Goal: Navigation & Orientation: Find specific page/section

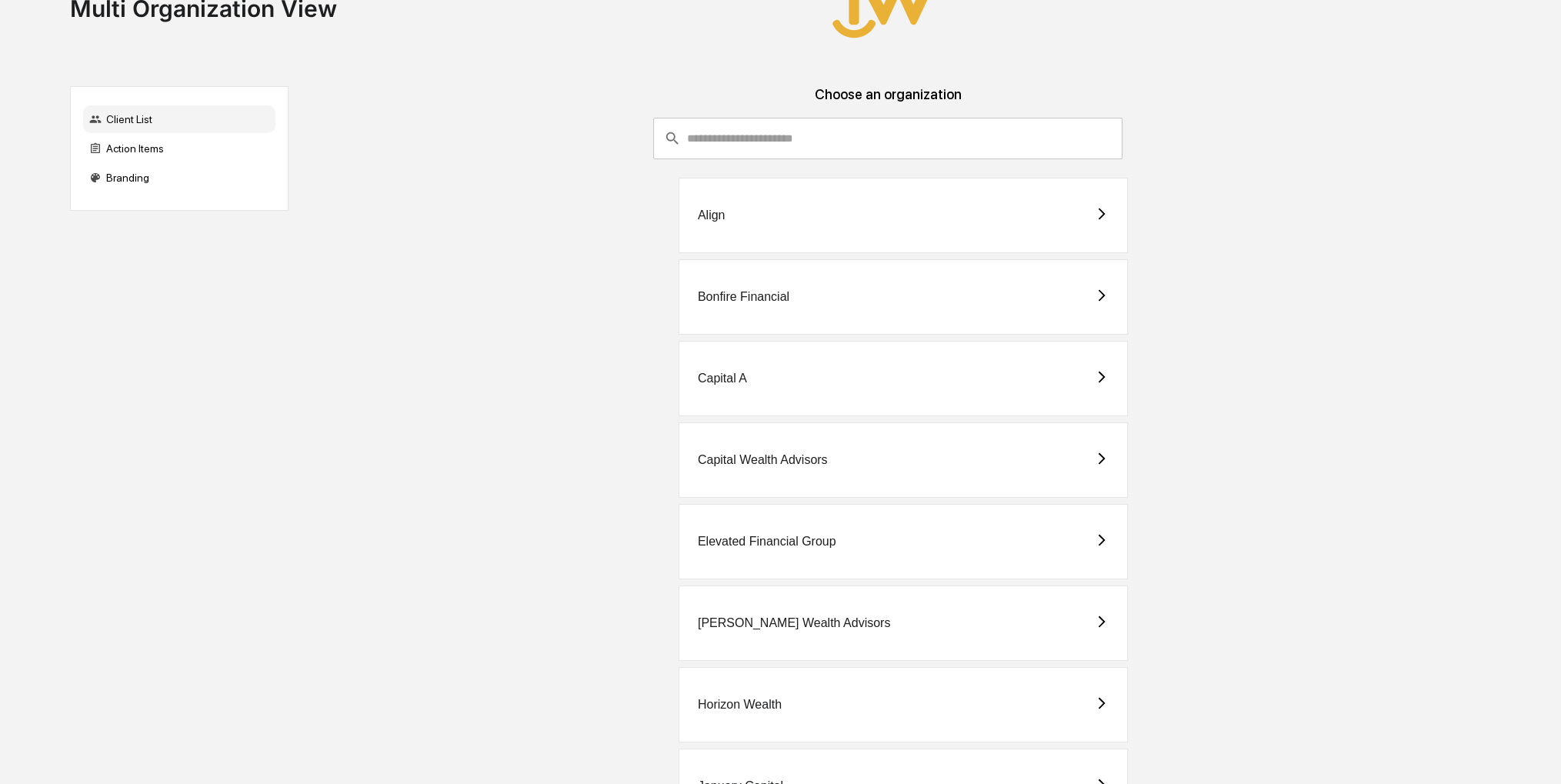
scroll to position [77, 0]
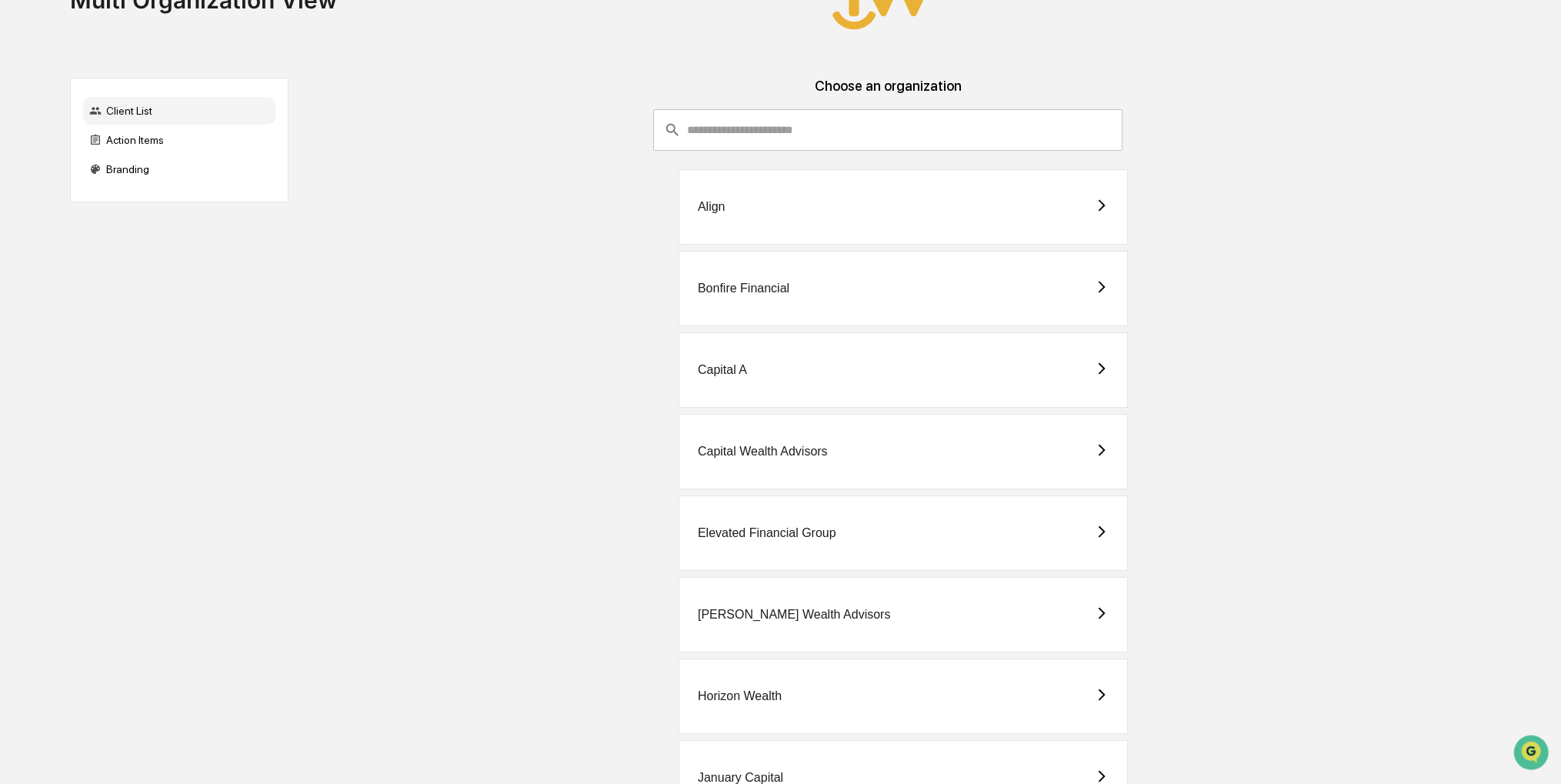
click at [911, 286] on div "Bonfire Financial" at bounding box center [903, 288] width 449 height 76
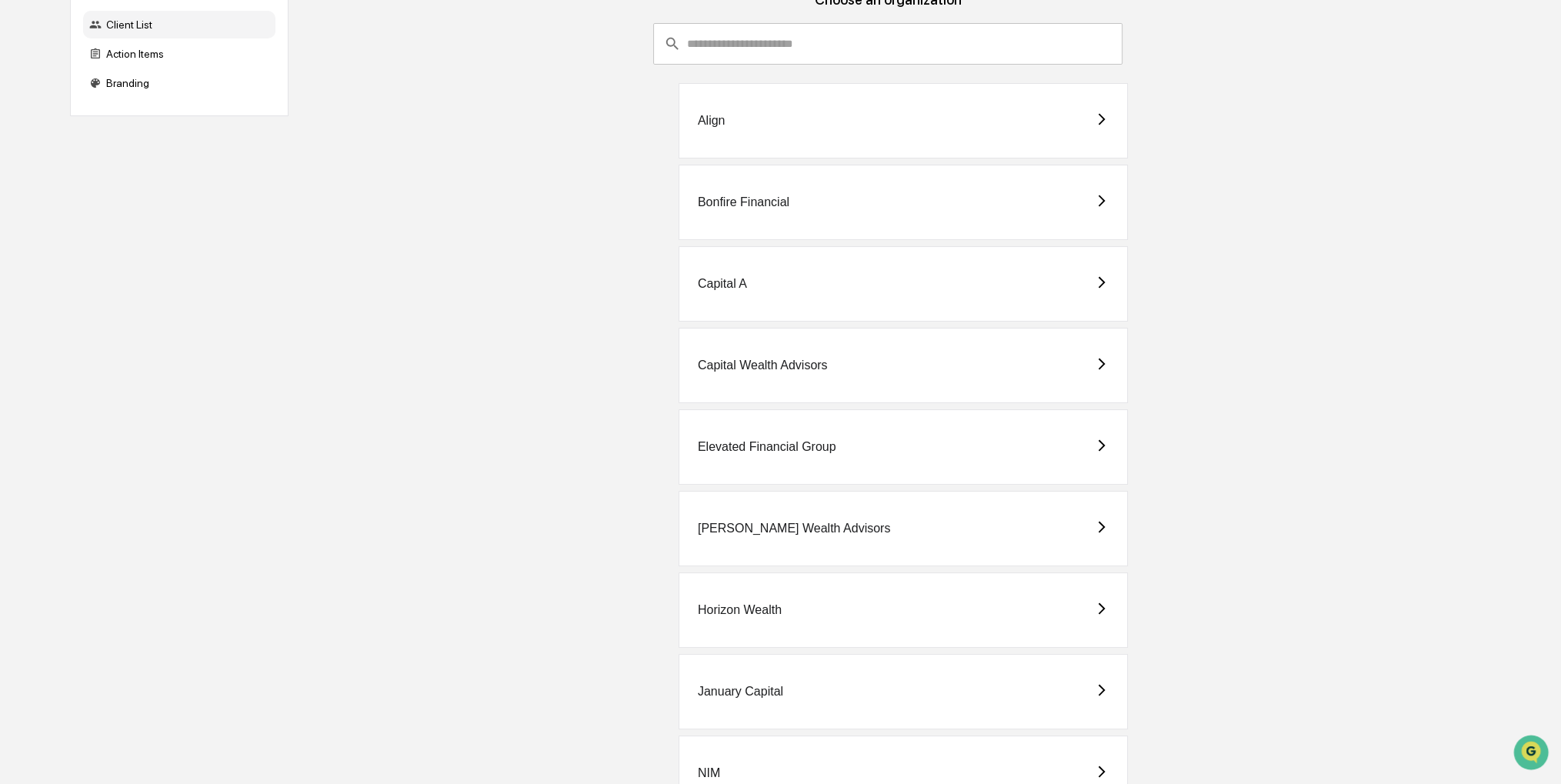
scroll to position [231, 0]
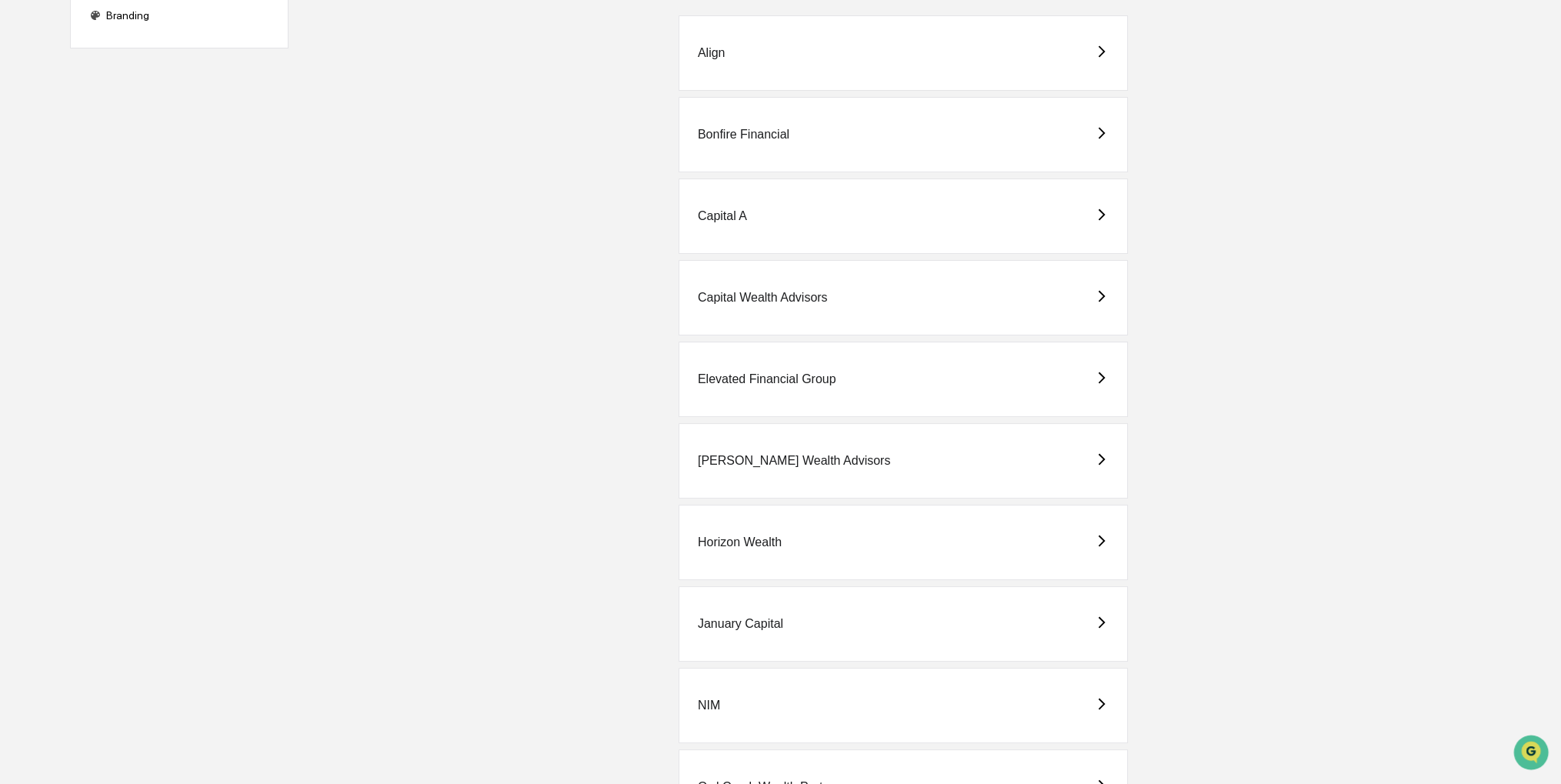
click at [856, 400] on div "Elevated Financial Group" at bounding box center [903, 379] width 449 height 76
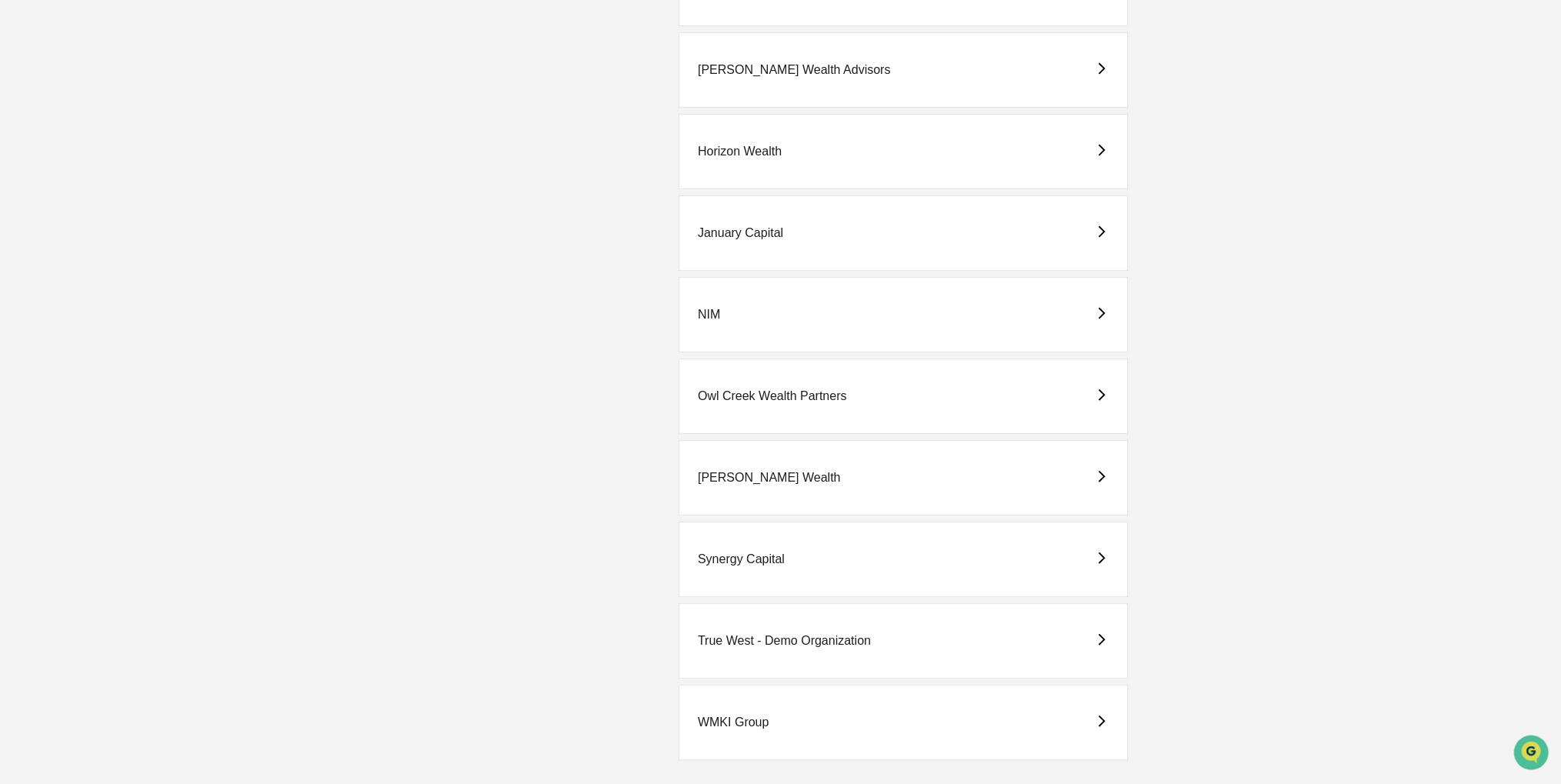
scroll to position [628, 0]
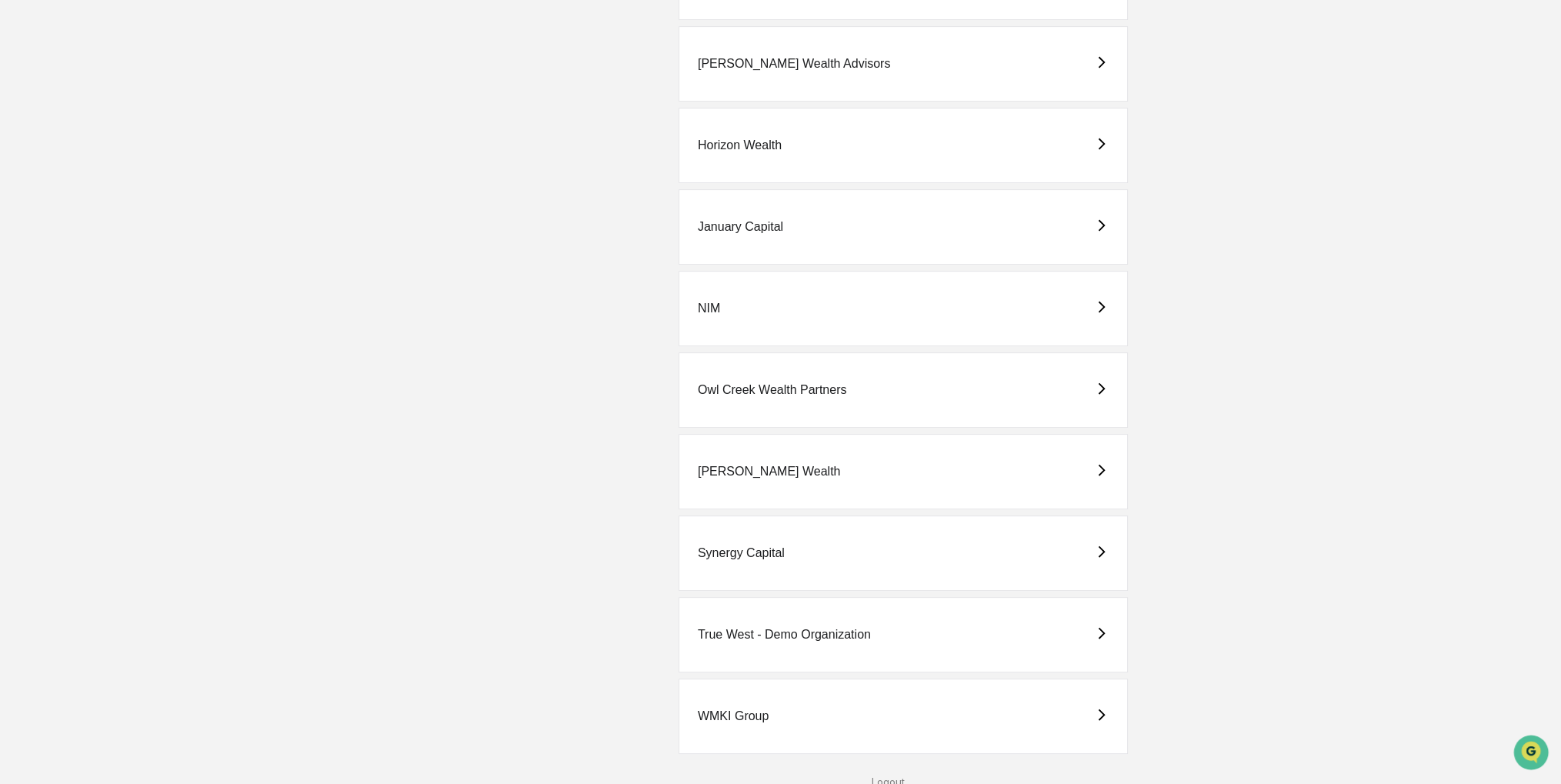
click at [914, 730] on div "WMKI Group" at bounding box center [903, 716] width 449 height 76
